Goal: Task Accomplishment & Management: Manage account settings

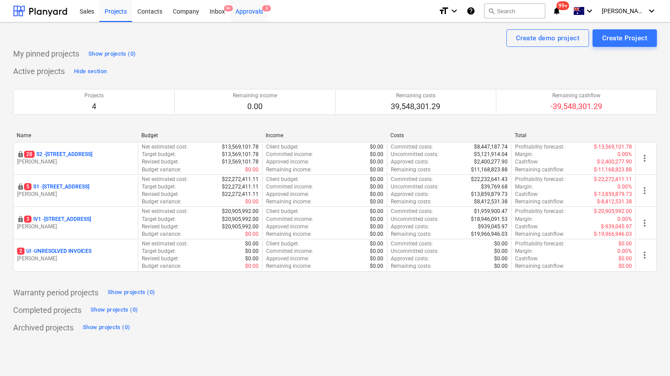
click at [260, 14] on div "Approvals 3" at bounding box center [249, 11] width 38 height 22
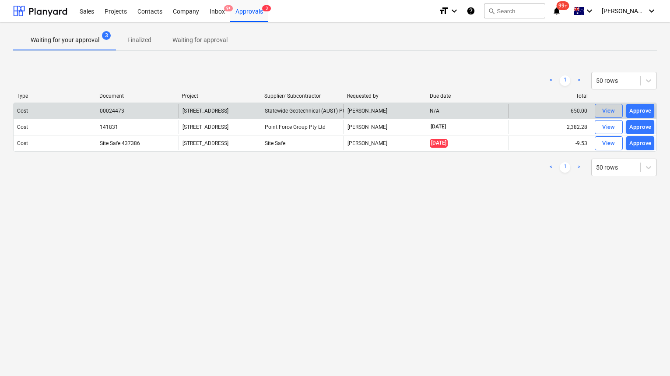
click at [608, 111] on div "View" at bounding box center [608, 111] width 13 height 10
click at [608, 109] on div "View" at bounding box center [608, 111] width 13 height 10
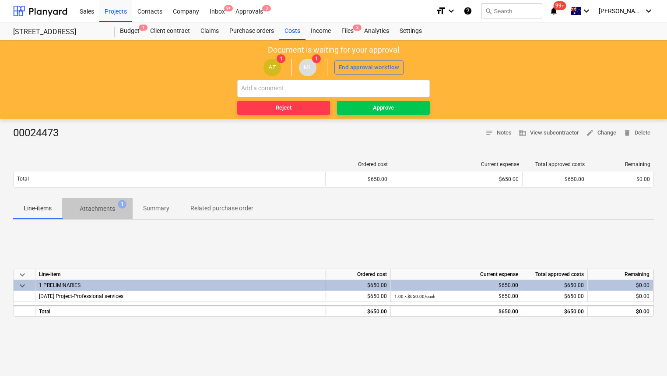
click at [109, 211] on p "Attachments" at bounding box center [97, 208] width 35 height 9
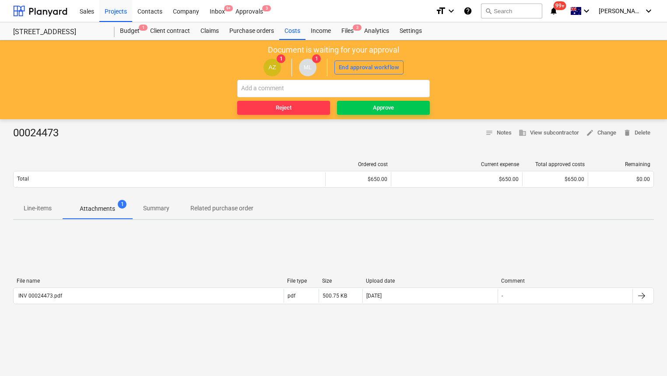
click at [44, 201] on span "Line-items" at bounding box center [37, 208] width 49 height 14
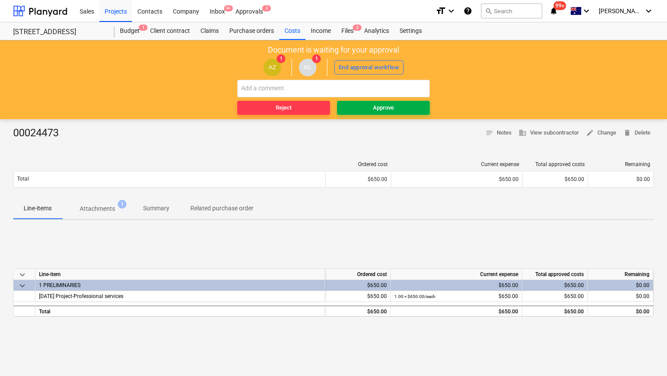
click at [403, 107] on span "Approve" at bounding box center [384, 108] width 86 height 10
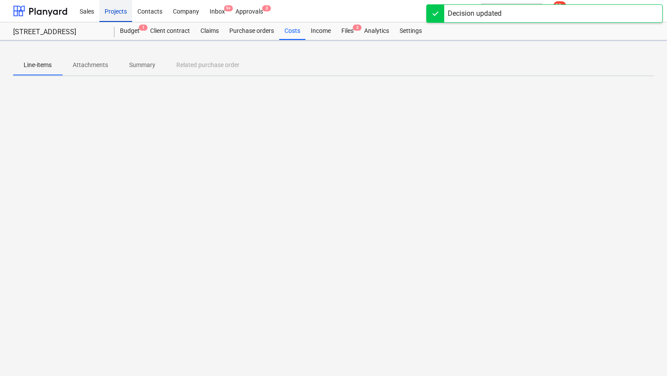
click at [115, 15] on div "Projects" at bounding box center [115, 11] width 33 height 22
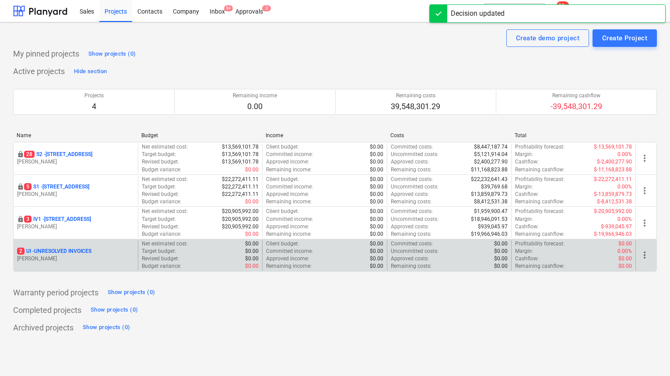
click at [67, 252] on p "2 UI - UNRESOLVED INVOICES" at bounding box center [54, 250] width 74 height 7
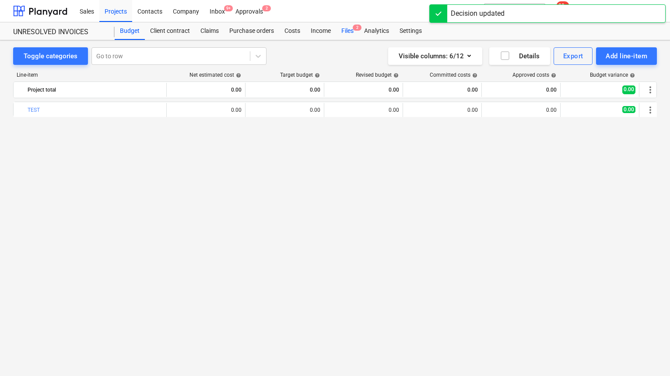
click at [344, 28] on div "Files 2" at bounding box center [347, 31] width 23 height 18
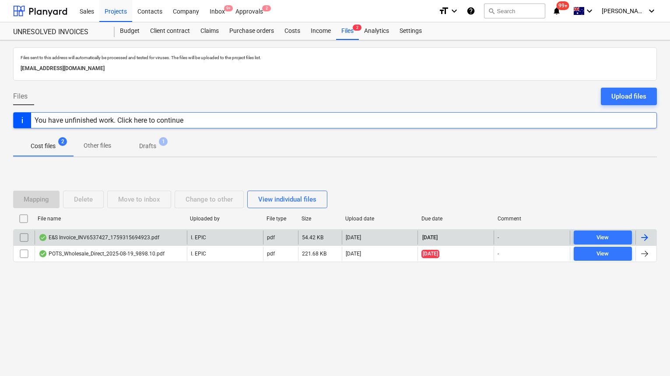
click at [394, 241] on div "[DATE]" at bounding box center [380, 237] width 76 height 14
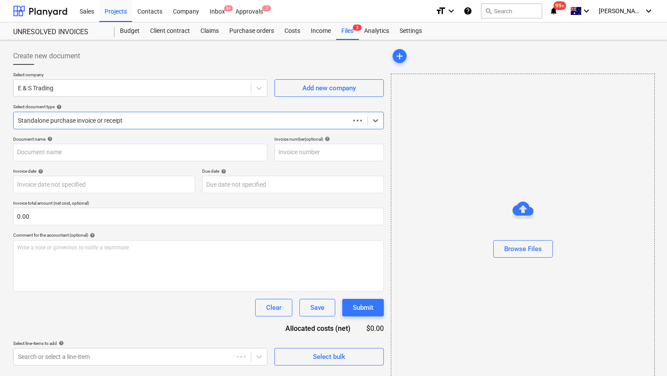
type input "INV6537427"
type input "[DATE]"
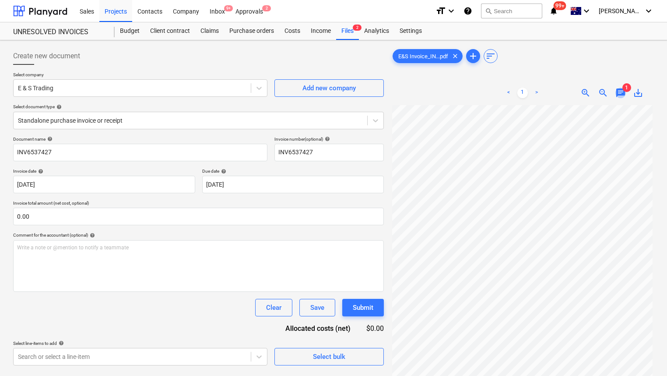
click at [621, 91] on span "chat" at bounding box center [620, 93] width 11 height 11
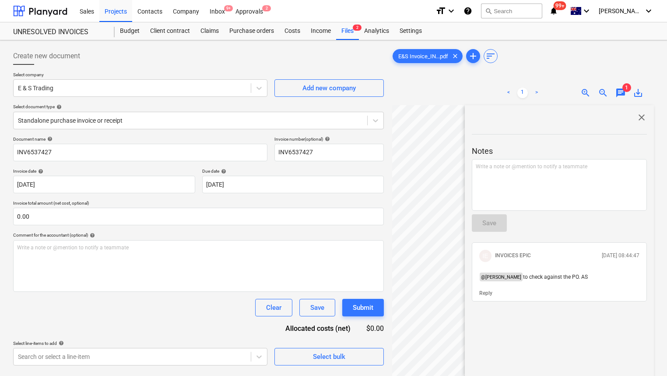
click at [643, 116] on span "close" at bounding box center [641, 117] width 11 height 11
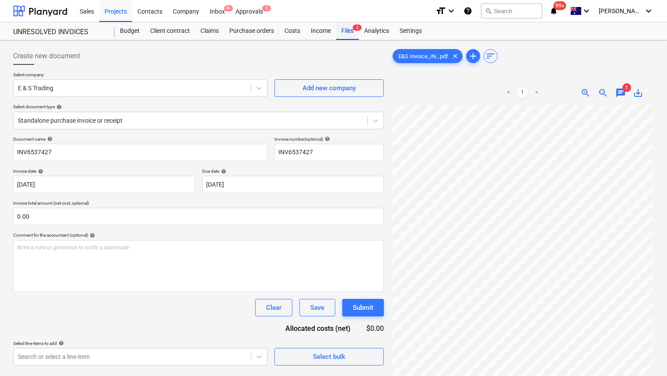
click at [344, 34] on div "Files 2" at bounding box center [347, 31] width 23 height 18
